Goal: Find specific page/section: Find specific page/section

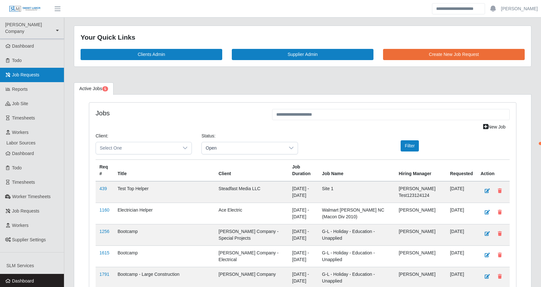
click at [31, 72] on span "Job Requests" at bounding box center [26, 74] width 28 height 5
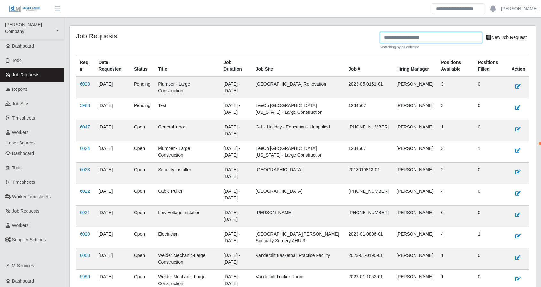
click at [429, 37] on input "text" at bounding box center [431, 37] width 102 height 11
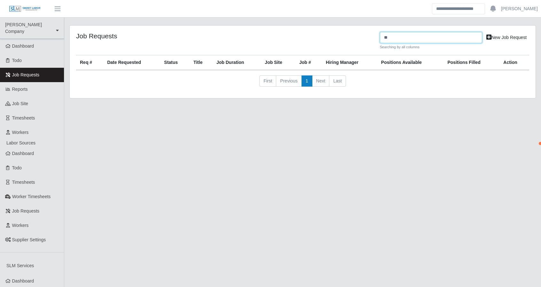
type input "*"
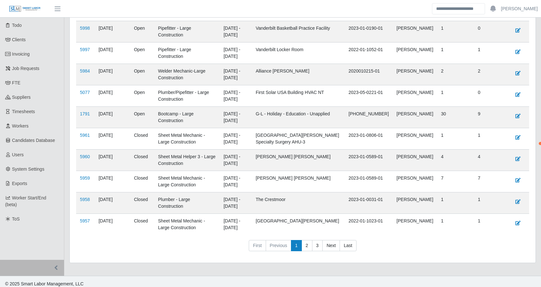
scroll to position [273, 0]
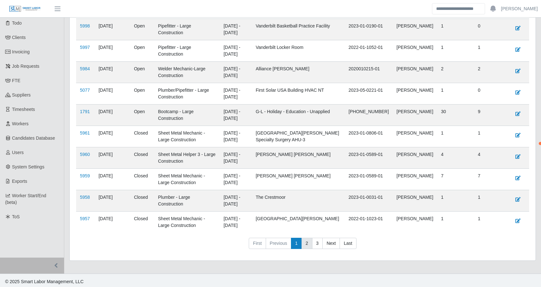
click at [305, 242] on link "2" at bounding box center [307, 244] width 11 height 12
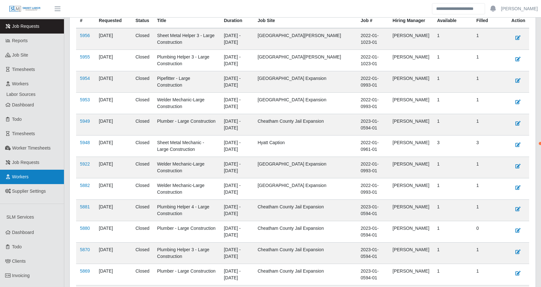
scroll to position [145, 0]
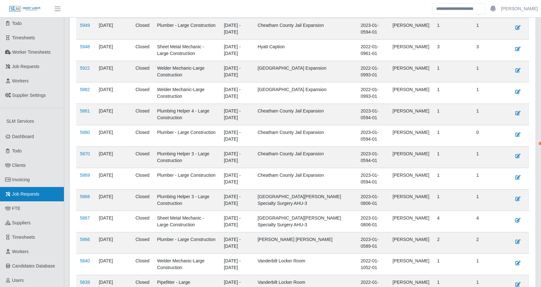
click at [36, 187] on link "Job Requests" at bounding box center [32, 194] width 64 height 14
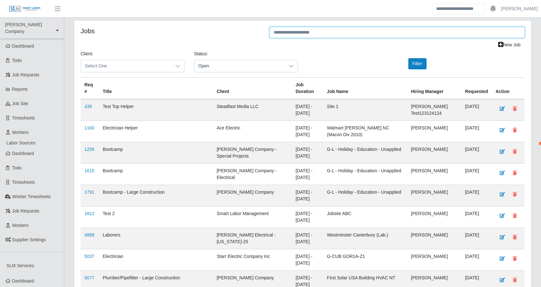
click at [342, 29] on input "text" at bounding box center [397, 32] width 255 height 11
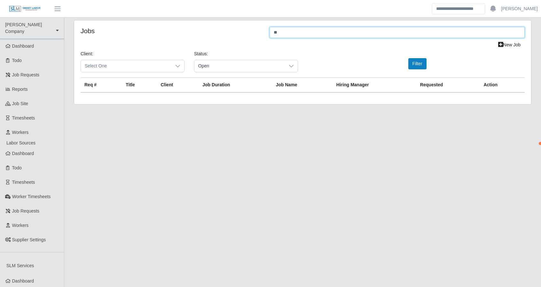
type input "*"
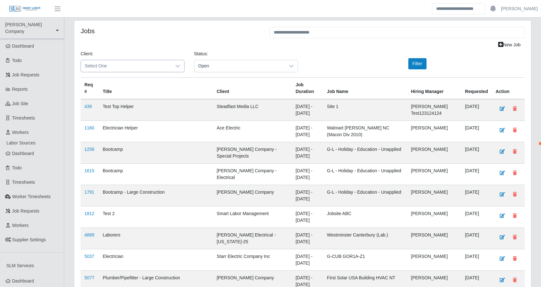
click at [159, 64] on span "Select One" at bounding box center [126, 66] width 91 height 12
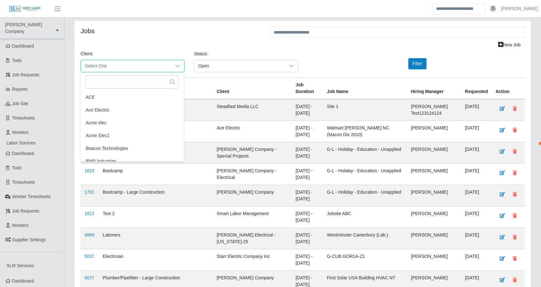
click at [159, 64] on span "Select One" at bounding box center [126, 66] width 91 height 12
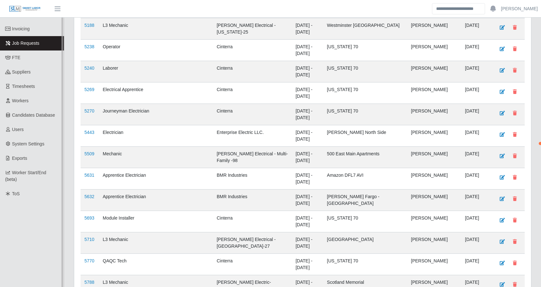
scroll to position [288, 0]
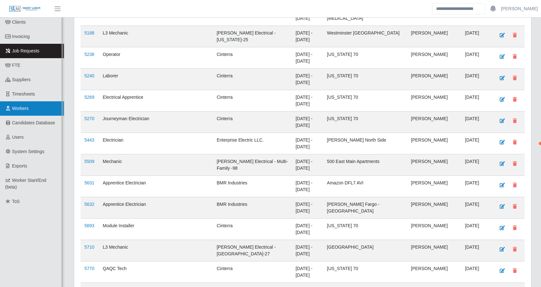
click at [28, 106] on span "Workers" at bounding box center [20, 108] width 17 height 5
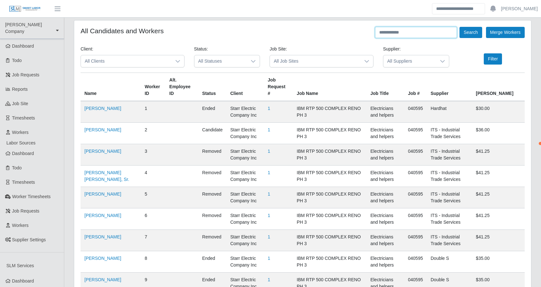
click at [394, 30] on input "text" at bounding box center [416, 32] width 82 height 11
click at [460, 27] on button "Search" at bounding box center [471, 32] width 22 height 11
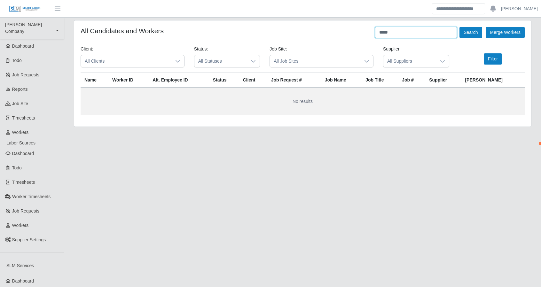
type input "*****"
click at [460, 27] on button "Search" at bounding box center [471, 32] width 22 height 11
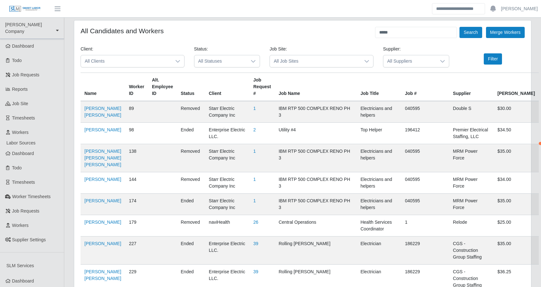
click at [256, 90] on th "Job Request #" at bounding box center [262, 87] width 25 height 28
click at [401, 29] on input "*****" at bounding box center [416, 32] width 82 height 11
drag, startPoint x: 402, startPoint y: 32, endPoint x: 372, endPoint y: 31, distance: 29.1
click at [372, 31] on div "All Candidates and Workers ***** Search Merge Workers" at bounding box center [303, 32] width 444 height 11
type input "*****"
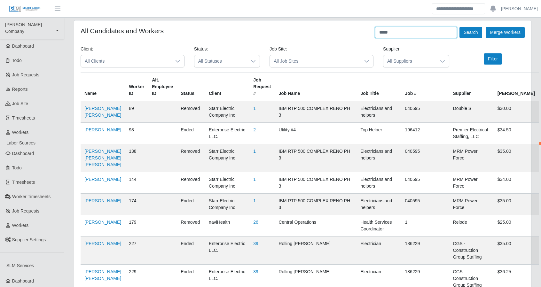
click at [460, 27] on button "Search" at bounding box center [471, 32] width 22 height 11
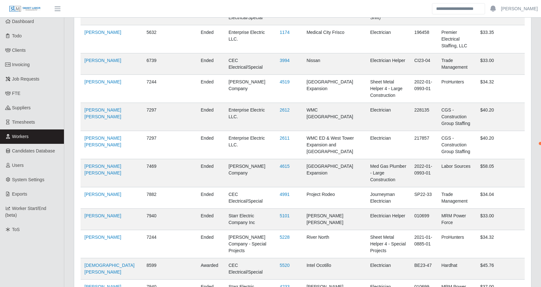
scroll to position [264, 0]
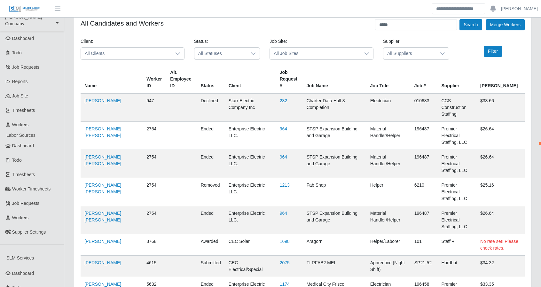
scroll to position [0, 0]
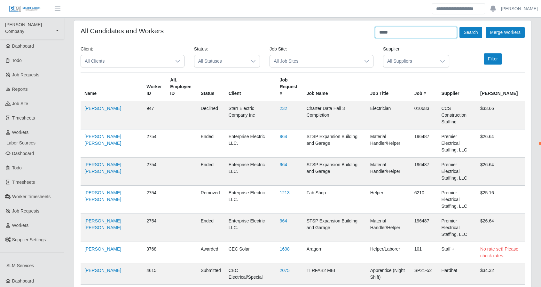
click at [421, 30] on input "*****" at bounding box center [416, 32] width 82 height 11
type input "*********"
click at [460, 27] on button "Search" at bounding box center [471, 32] width 22 height 11
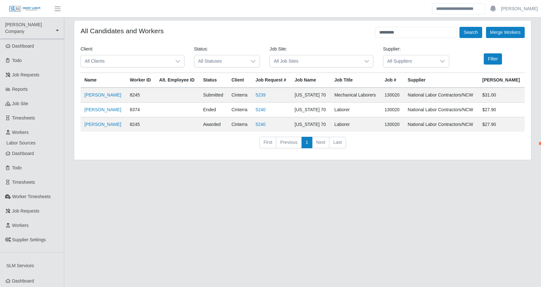
click at [322, 146] on li "Next" at bounding box center [321, 143] width 17 height 12
click at [22, 30] on link "[PERSON_NAME] Company" at bounding box center [32, 28] width 64 height 21
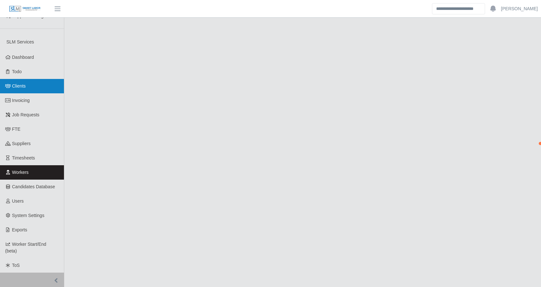
scroll to position [235, 0]
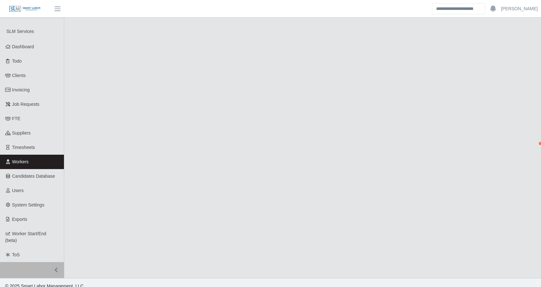
click at [26, 159] on span "Workers" at bounding box center [20, 161] width 17 height 5
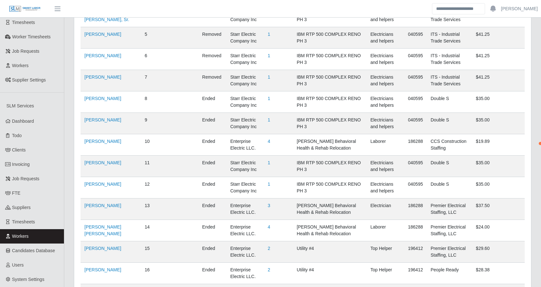
scroll to position [288, 0]
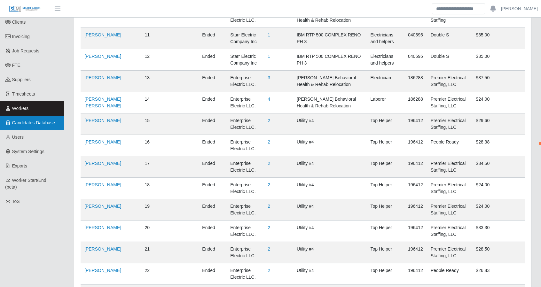
click at [38, 120] on span "Candidates Database" at bounding box center [33, 122] width 43 height 5
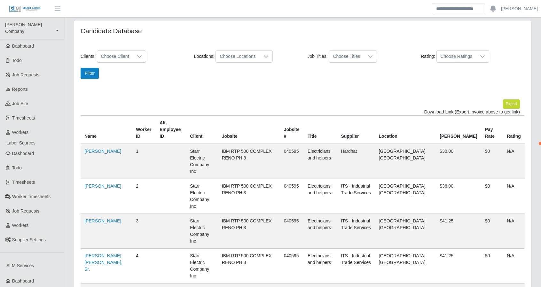
click at [342, 82] on div "Clients: Choose Client Locations: Choose Locations Job Titles: Choose Titles Ra…" at bounding box center [303, 74] width 454 height 49
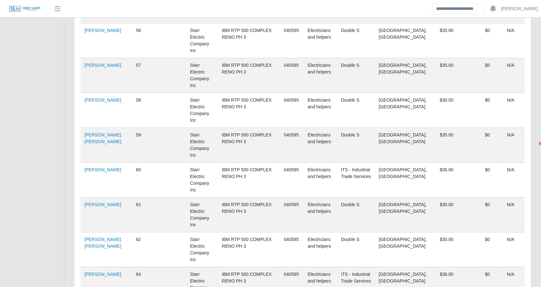
scroll to position [2034, 0]
